Goal: Contribute content: Add original content to the website for others to see

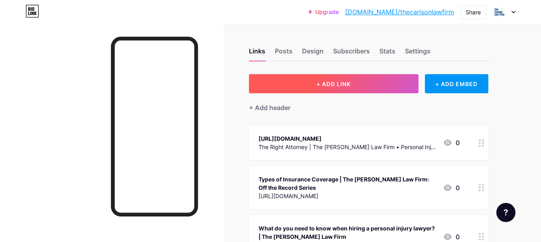
click at [335, 90] on button "+ ADD LINK" at bounding box center [333, 83] width 169 height 19
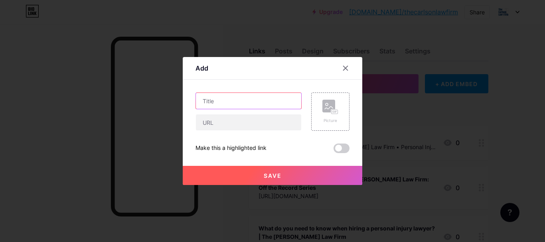
click at [210, 101] on input "text" at bounding box center [248, 101] width 105 height 16
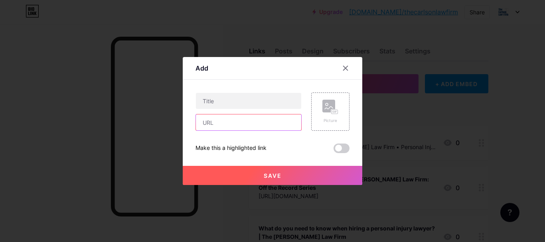
click at [216, 124] on input "text" at bounding box center [248, 122] width 105 height 16
paste input "[URL][DOMAIN_NAME][MEDICAL_DATA]"
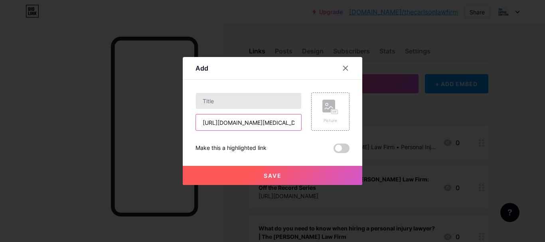
scroll to position [0, 239]
type input "[URL][DOMAIN_NAME][MEDICAL_DATA]"
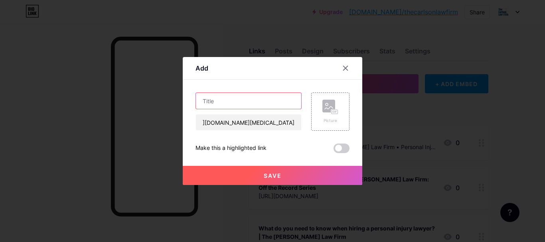
click at [222, 100] on input "text" at bounding box center [248, 101] width 105 height 16
paste input "Depo [MEDICAL_DATA] Birth Control Mass Tort: What You Need to Know"
type input "Depo [MEDICAL_DATA] Birth Control Mass Tort: What You Need to Know"
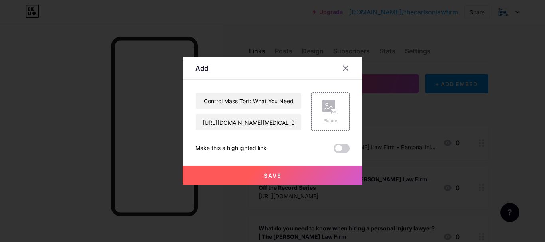
click at [246, 169] on button "Save" at bounding box center [272, 175] width 179 height 19
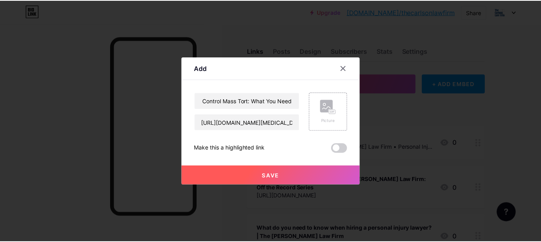
scroll to position [0, 0]
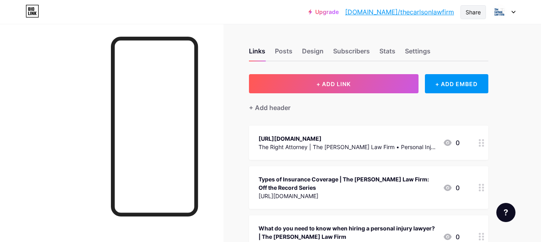
click at [476, 15] on div "Share" at bounding box center [472, 12] width 15 height 8
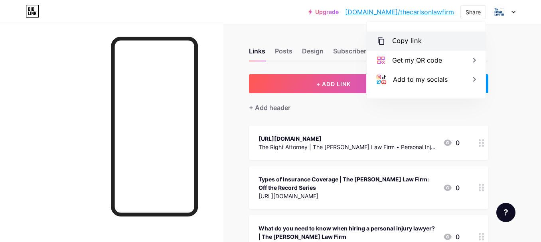
click at [445, 40] on div "Copy link" at bounding box center [425, 40] width 119 height 19
